Goal: Task Accomplishment & Management: Complete application form

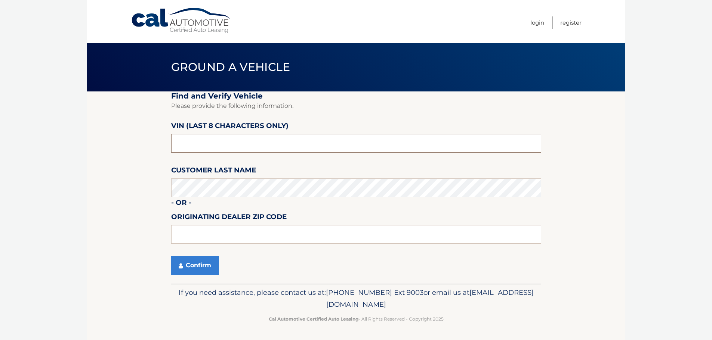
click at [225, 148] on input "text" at bounding box center [356, 143] width 370 height 19
click at [430, 142] on input "text" at bounding box center [356, 143] width 370 height 19
type input "NT184376"
click at [262, 226] on input "text" at bounding box center [356, 234] width 370 height 19
type input "15146"
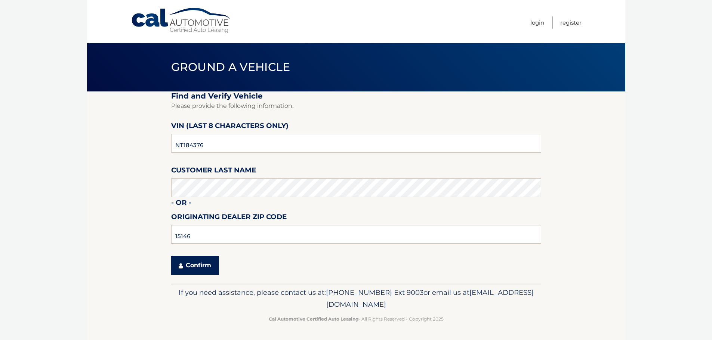
click at [189, 263] on button "Confirm" at bounding box center [195, 265] width 48 height 19
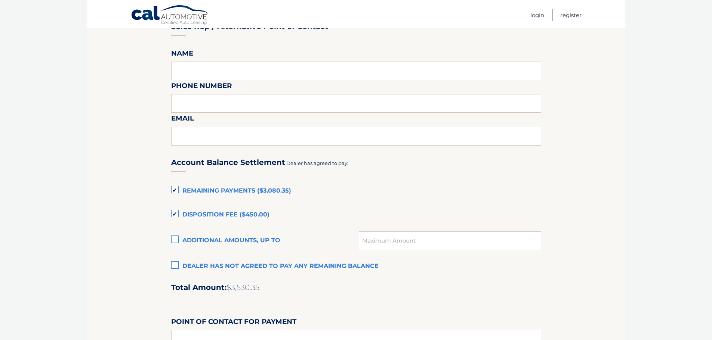
scroll to position [411, 0]
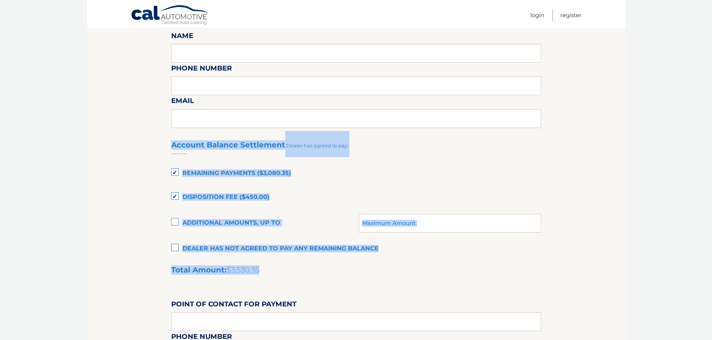
drag, startPoint x: 277, startPoint y: 271, endPoint x: 173, endPoint y: 147, distance: 161.7
click at [173, 147] on div "Account Balance Settlement Dealer has agreed to pay: Remaining Payments ($3,080…" at bounding box center [356, 296] width 370 height 331
click at [406, 194] on label "Disposition Fee ($450.00)" at bounding box center [356, 197] width 370 height 15
click at [0, 0] on input "Disposition Fee ($450.00)" at bounding box center [0, 0] width 0 height 0
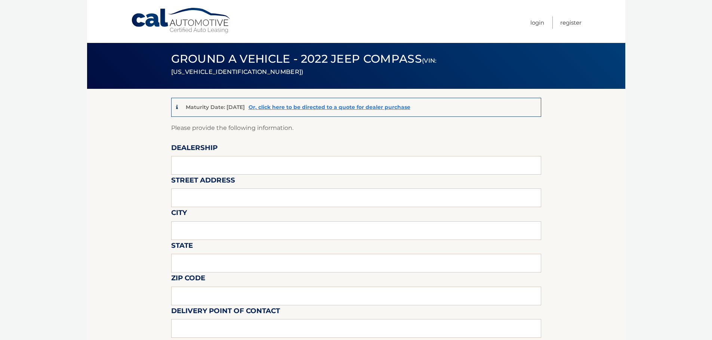
scroll to position [0, 0]
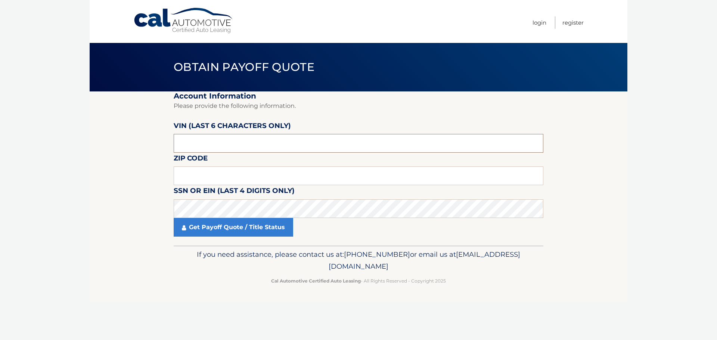
click at [223, 142] on input "text" at bounding box center [359, 143] width 370 height 19
type input "184376"
click at [224, 182] on input "text" at bounding box center [359, 176] width 370 height 19
click at [268, 174] on input "text" at bounding box center [359, 176] width 370 height 19
type input "15650"
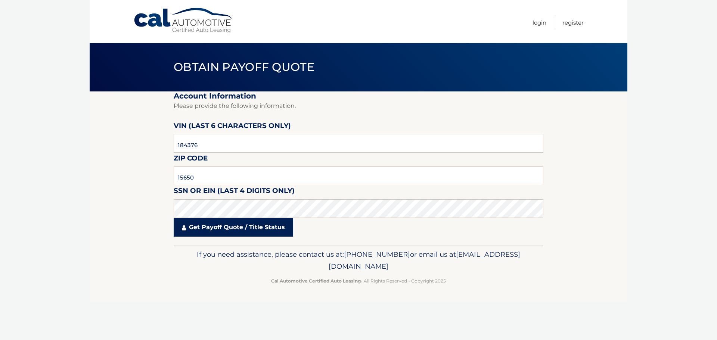
click at [243, 224] on link "Get Payoff Quote / Title Status" at bounding box center [234, 227] width 120 height 19
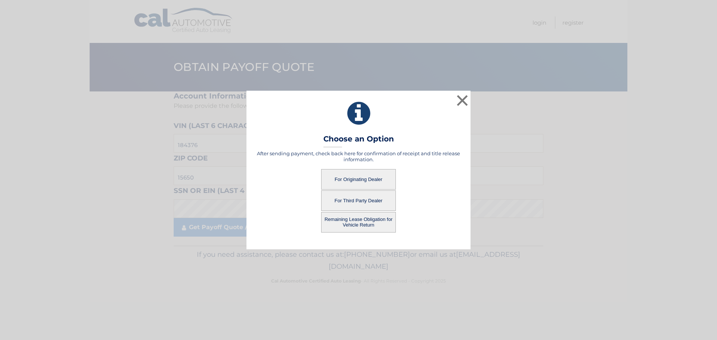
click at [347, 179] on button "For Originating Dealer" at bounding box center [358, 179] width 75 height 21
click at [368, 179] on button "For Originating Dealer" at bounding box center [358, 179] width 75 height 21
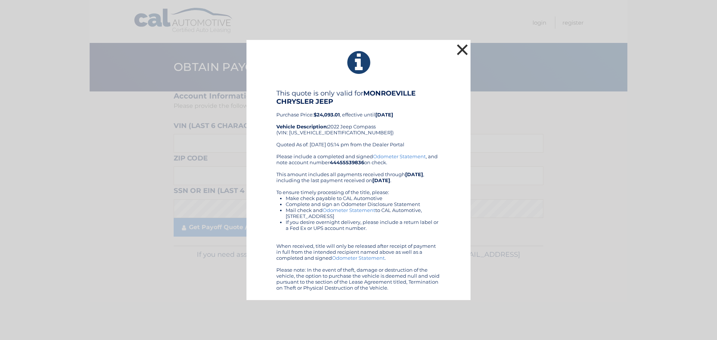
click at [461, 48] on button "×" at bounding box center [462, 49] width 15 height 15
